Goal: Information Seeking & Learning: Get advice/opinions

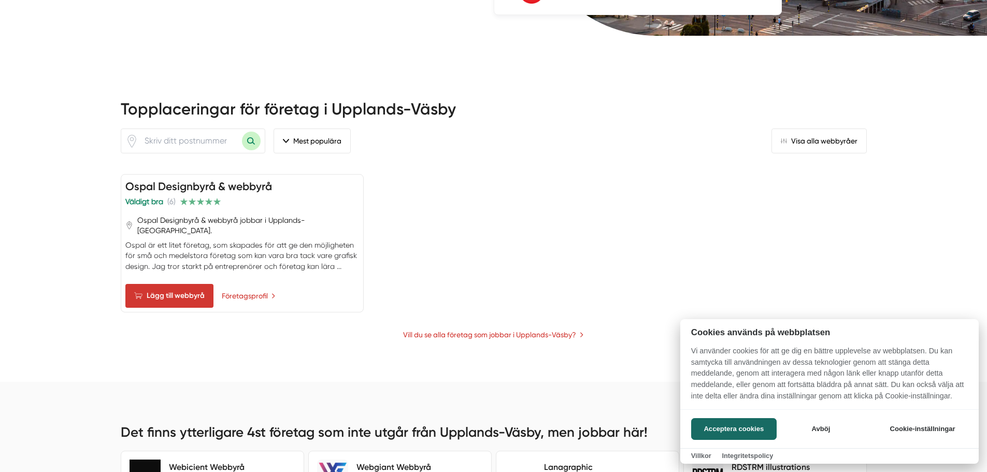
scroll to position [414, 0]
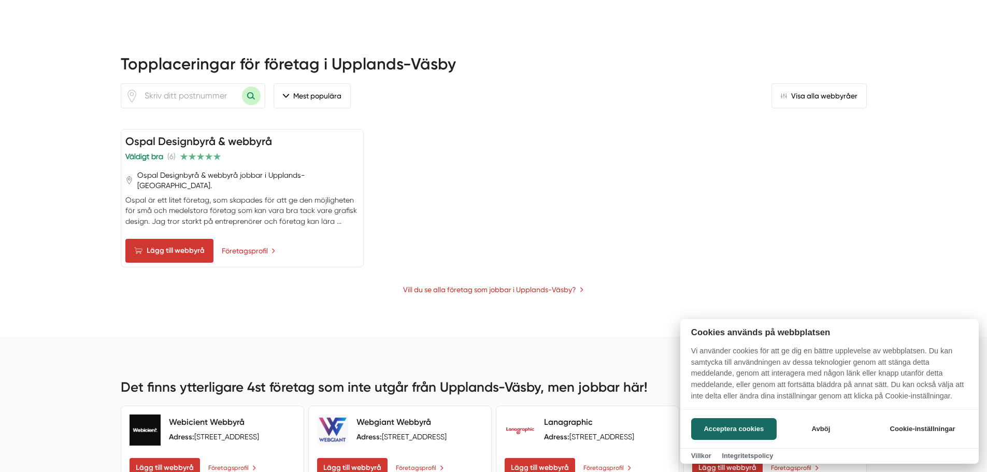
drag, startPoint x: 275, startPoint y: 148, endPoint x: 127, endPoint y: 140, distance: 147.3
click at [127, 140] on div at bounding box center [493, 236] width 987 height 472
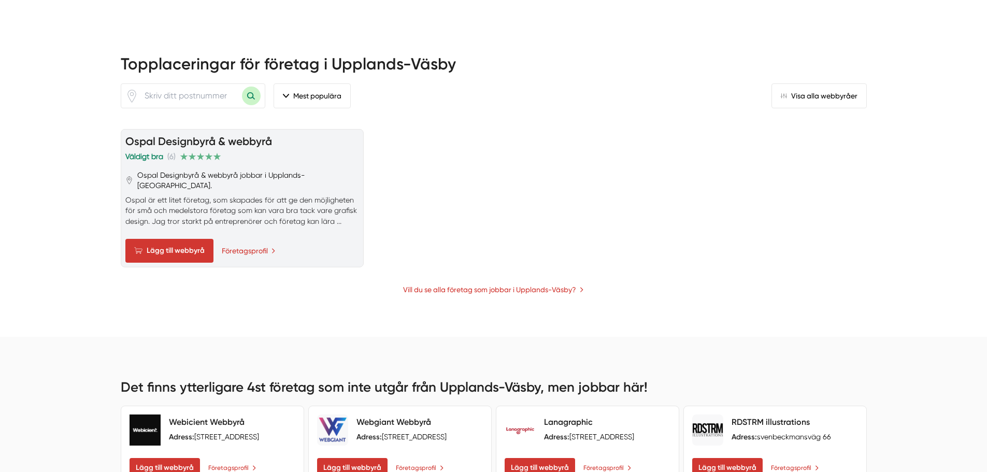
click at [183, 140] on link "Ospal Designbyrå & webbyrå" at bounding box center [198, 141] width 147 height 13
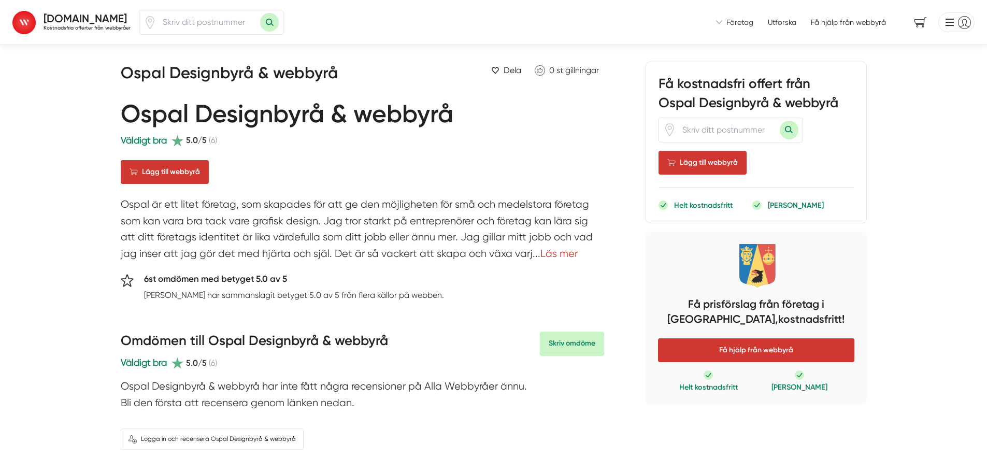
scroll to position [52, 0]
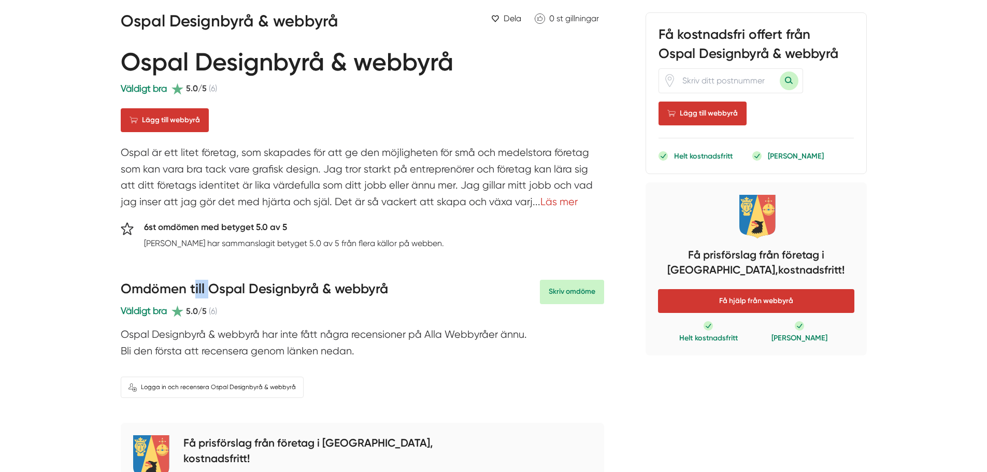
drag, startPoint x: 195, startPoint y: 281, endPoint x: 245, endPoint y: 285, distance: 49.9
click at [223, 286] on h3 "Omdömen till Ospal Designbyrå & webbyrå" at bounding box center [254, 292] width 267 height 24
click at [266, 282] on h3 "Omdömen till Ospal Designbyrå & webbyrå" at bounding box center [254, 292] width 267 height 24
